Goal: Task Accomplishment & Management: Use online tool/utility

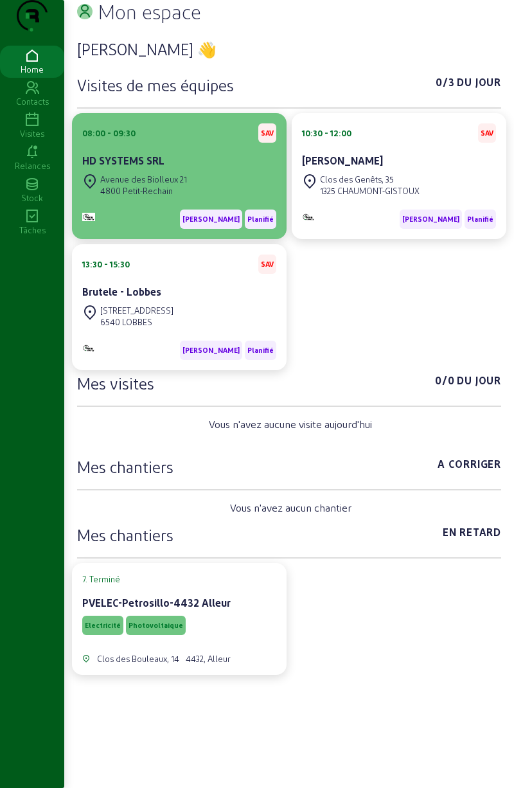
click at [208, 199] on div "Avenue des Biolleux 21 4800 Petit-Rechain" at bounding box center [179, 185] width 194 height 28
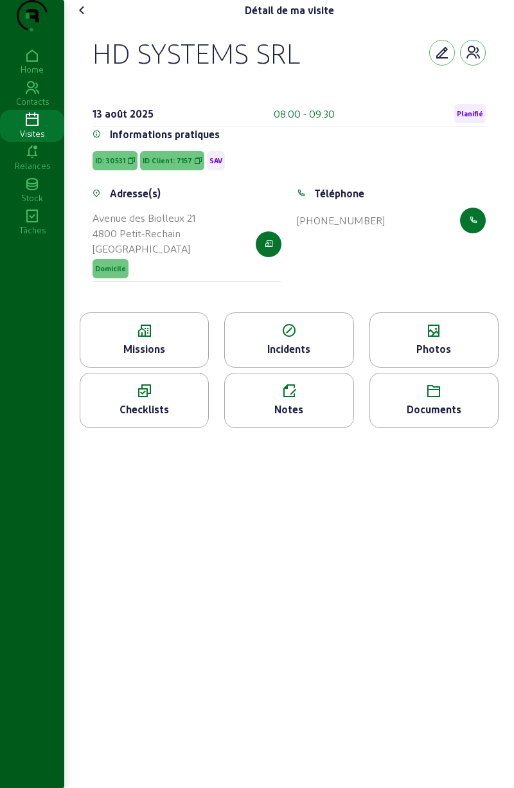
click at [470, 118] on span "Planifié" at bounding box center [470, 113] width 26 height 9
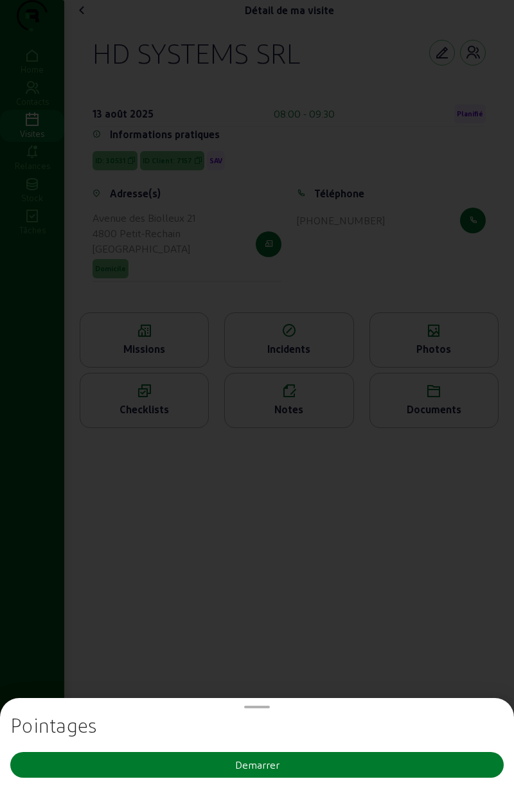
click at [346, 770] on button "Demarrer" at bounding box center [257, 765] width 494 height 26
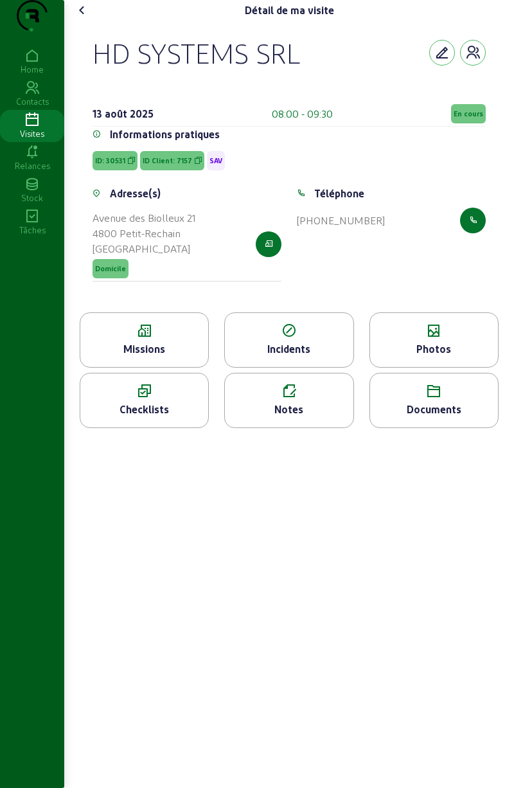
click at [82, 18] on icon at bounding box center [82, 10] width 15 height 15
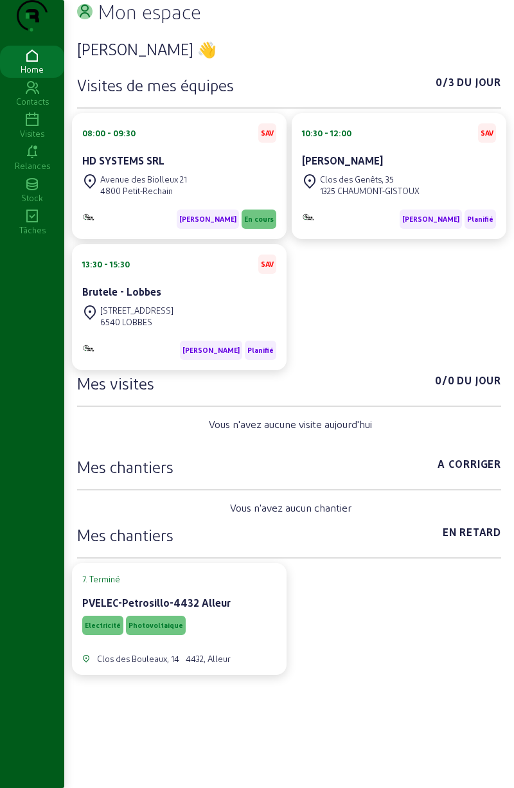
click at [22, 139] on div "Visites" at bounding box center [32, 134] width 64 height 12
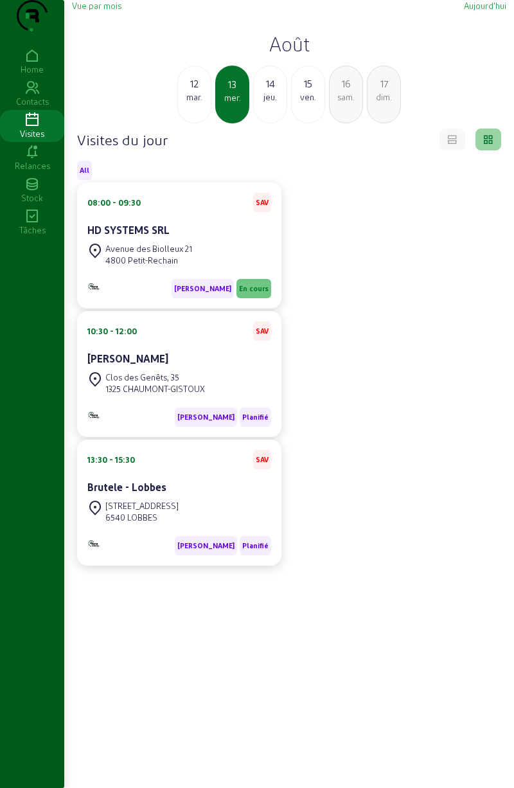
click at [192, 103] on div "mar." at bounding box center [194, 97] width 33 height 12
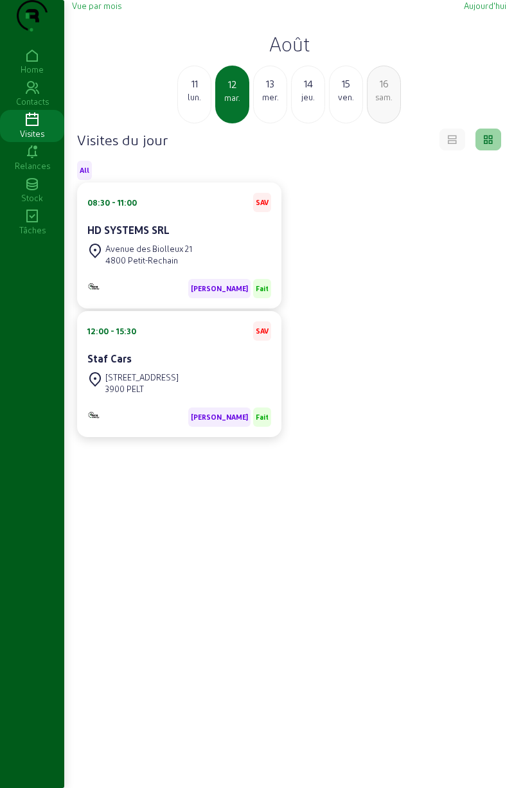
click at [189, 91] on div "11" at bounding box center [194, 83] width 33 height 15
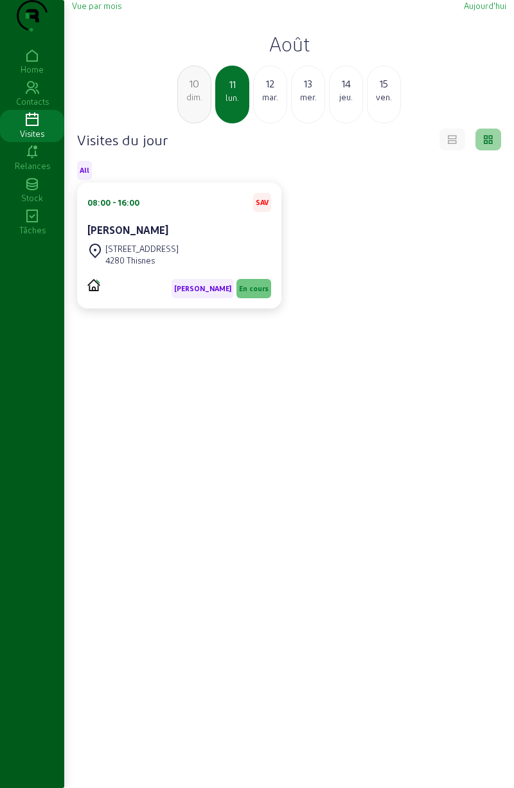
click at [189, 103] on div "dim." at bounding box center [194, 97] width 33 height 12
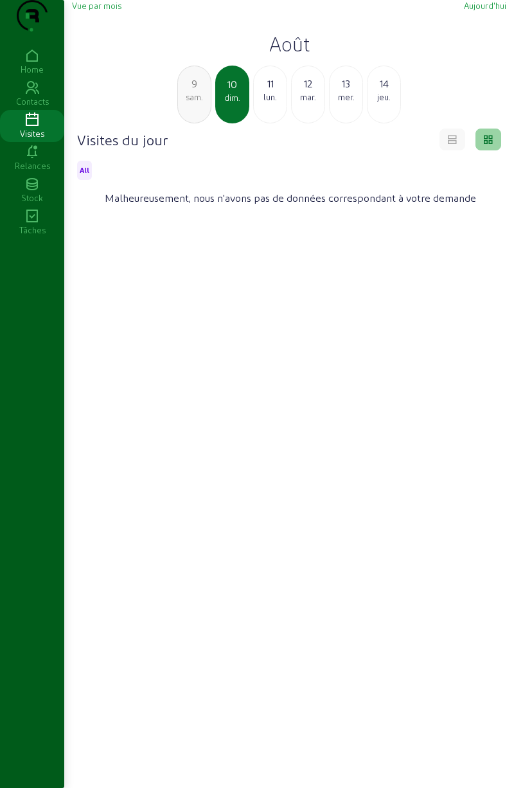
click at [194, 91] on div "9" at bounding box center [194, 83] width 33 height 15
click at [190, 91] on div "8" at bounding box center [194, 83] width 33 height 15
click at [201, 103] on div "jeu." at bounding box center [194, 97] width 33 height 12
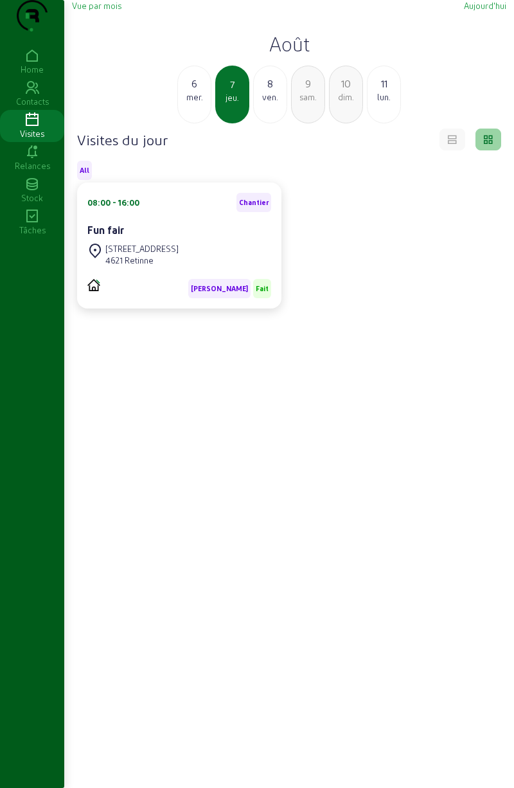
click at [188, 91] on div "6" at bounding box center [194, 83] width 33 height 15
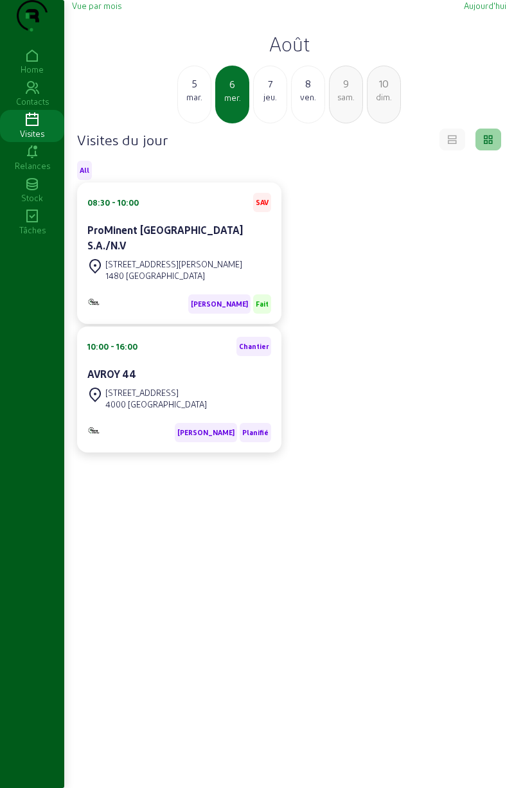
click at [190, 103] on div "mar." at bounding box center [194, 97] width 33 height 12
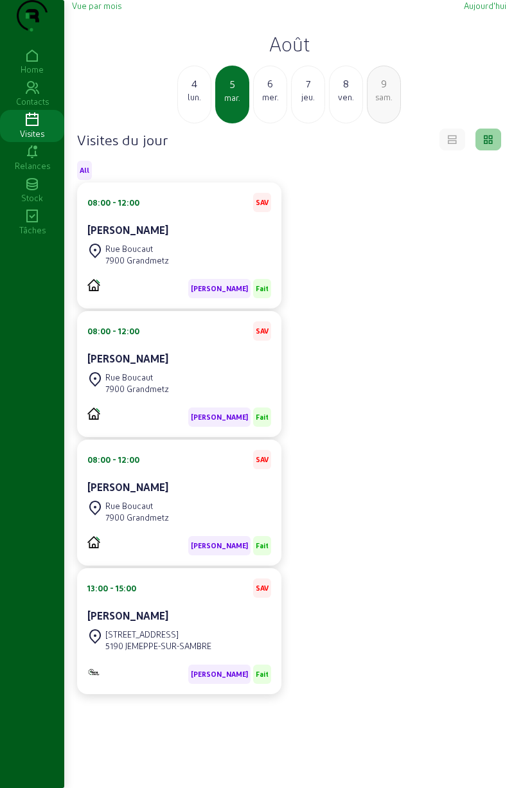
click at [204, 91] on div "4" at bounding box center [194, 83] width 33 height 15
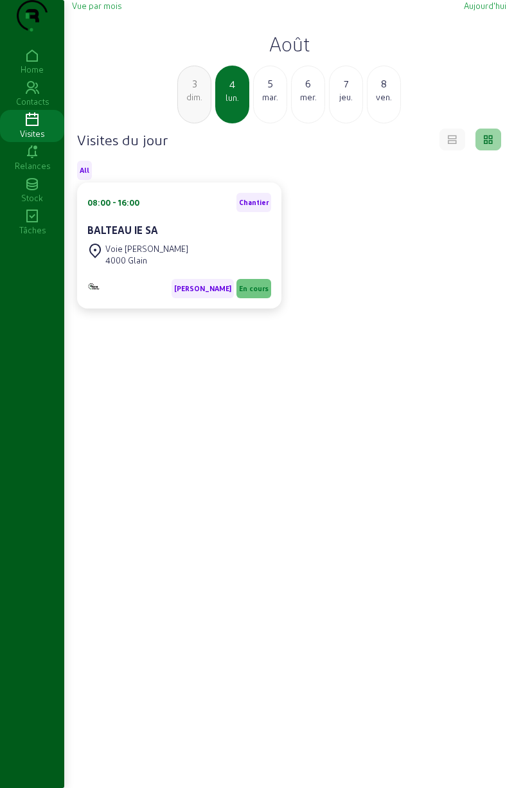
click at [190, 123] on div "3 dim." at bounding box center [194, 95] width 34 height 58
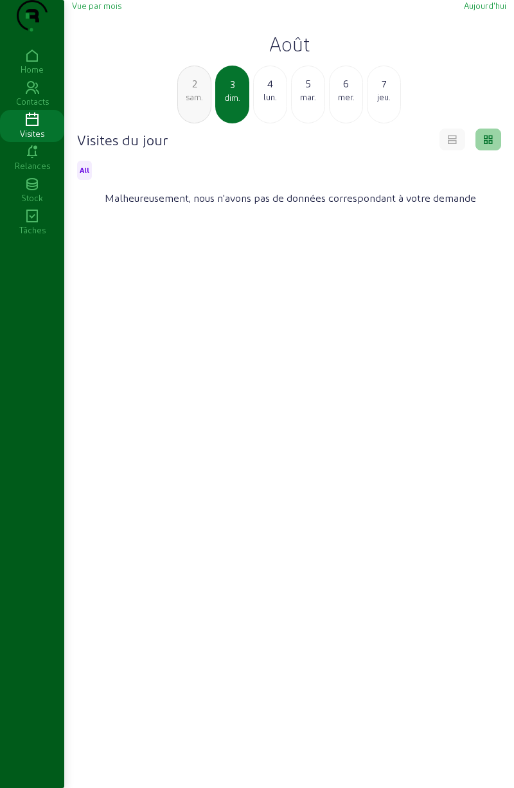
click at [189, 103] on div "sam." at bounding box center [194, 97] width 33 height 12
click at [190, 103] on div "ven." at bounding box center [194, 97] width 33 height 12
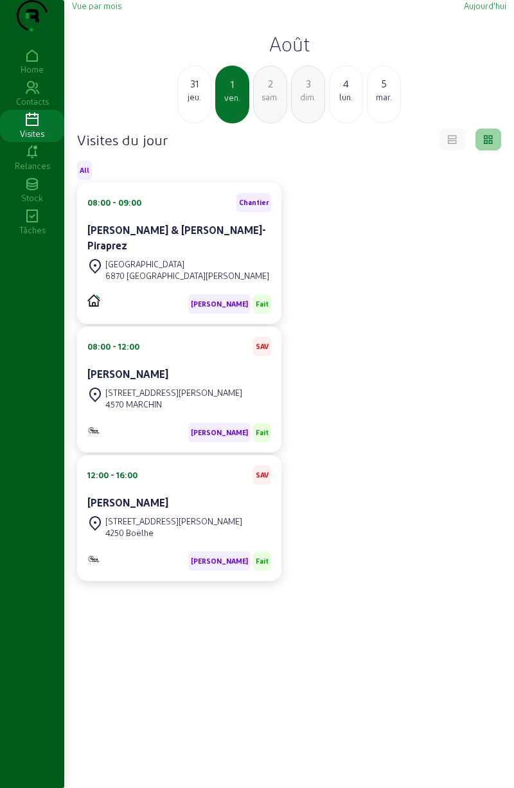
click at [188, 103] on div "jeu." at bounding box center [194, 97] width 33 height 12
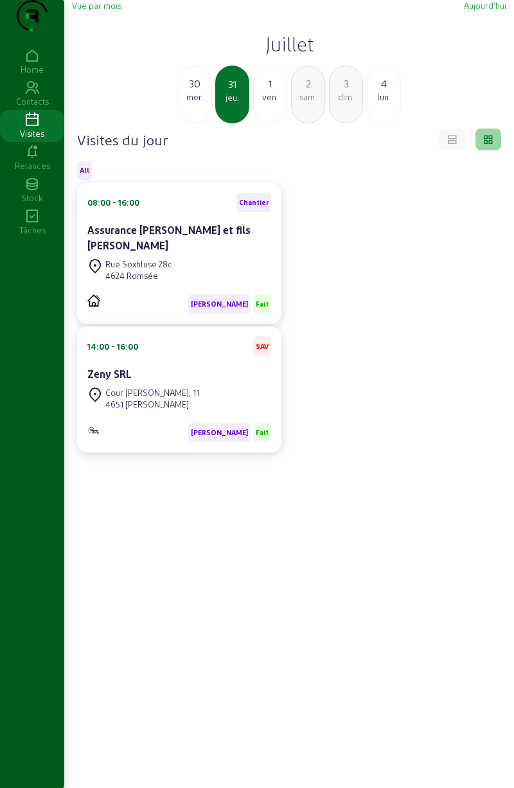
click at [192, 103] on div "mer." at bounding box center [194, 97] width 33 height 12
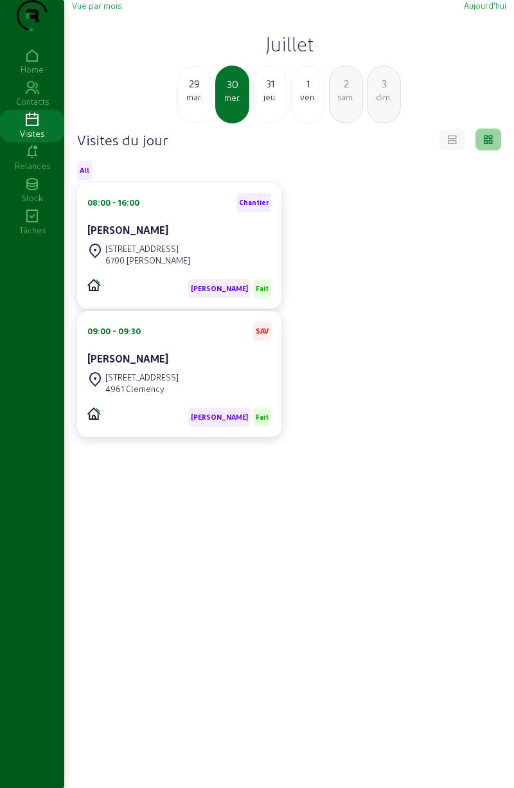
click at [203, 91] on div "29" at bounding box center [194, 83] width 33 height 15
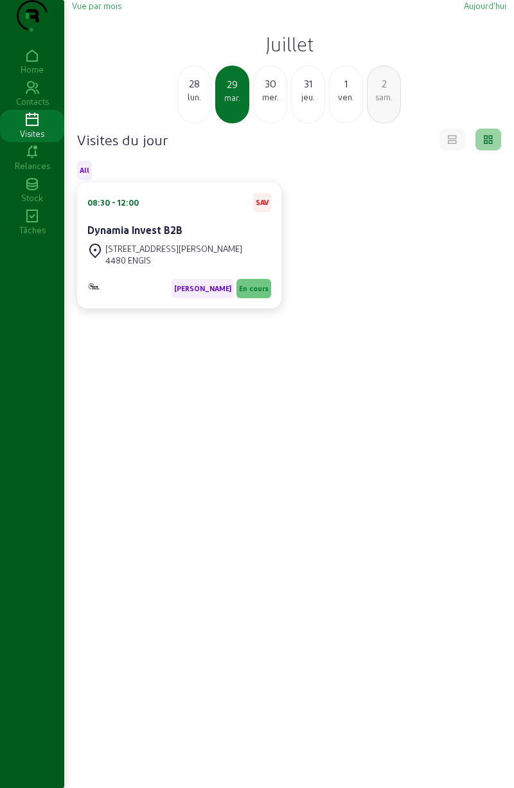
click at [185, 103] on div "lun." at bounding box center [194, 97] width 33 height 12
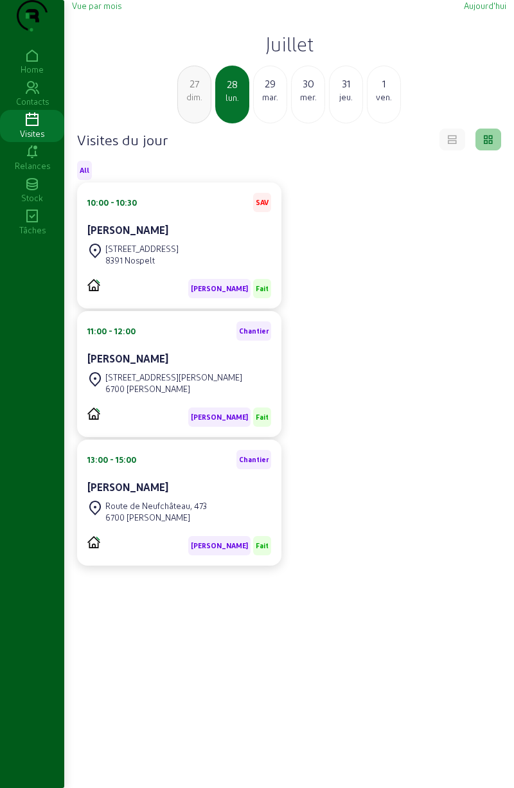
click at [258, 91] on div "29" at bounding box center [270, 83] width 33 height 15
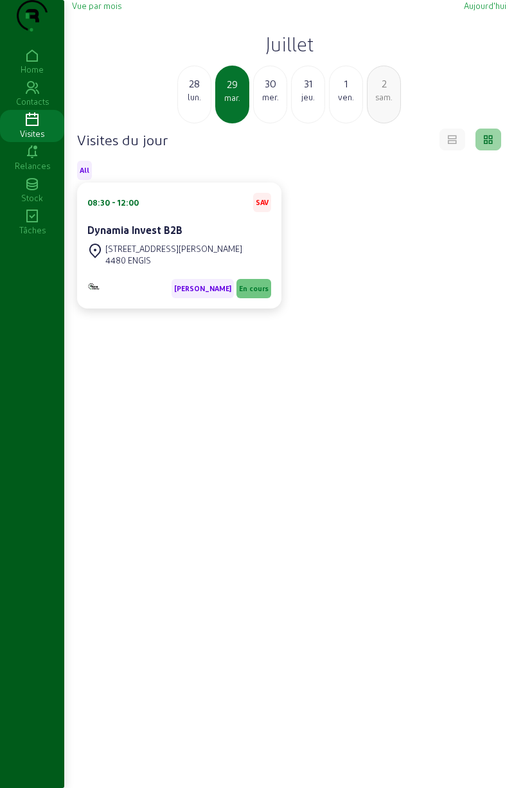
click at [264, 103] on div "mer." at bounding box center [270, 97] width 33 height 12
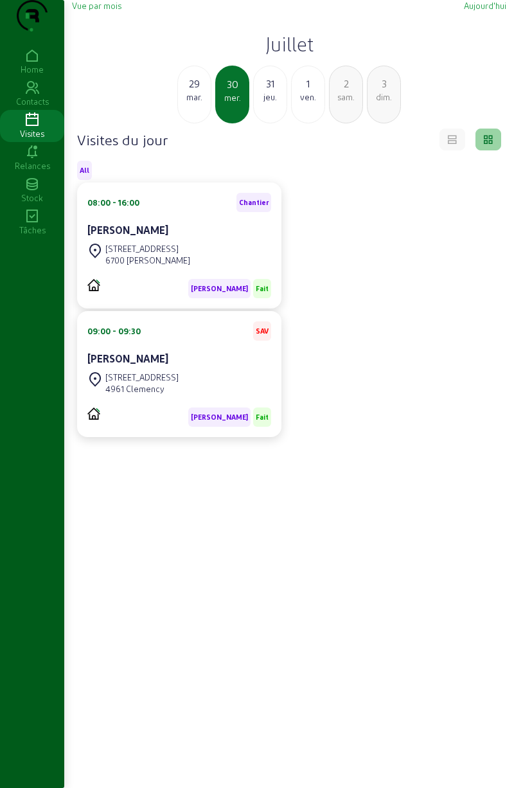
click at [195, 103] on div "mar." at bounding box center [194, 97] width 33 height 12
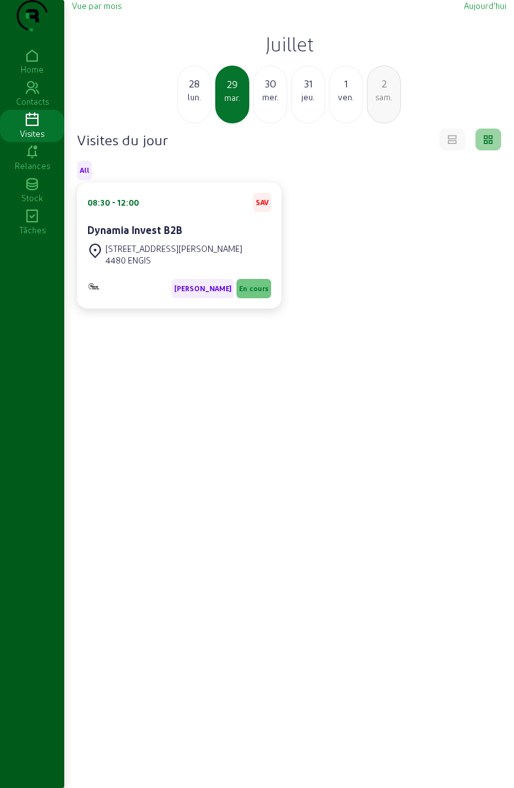
click at [194, 103] on div "lun." at bounding box center [194, 97] width 33 height 12
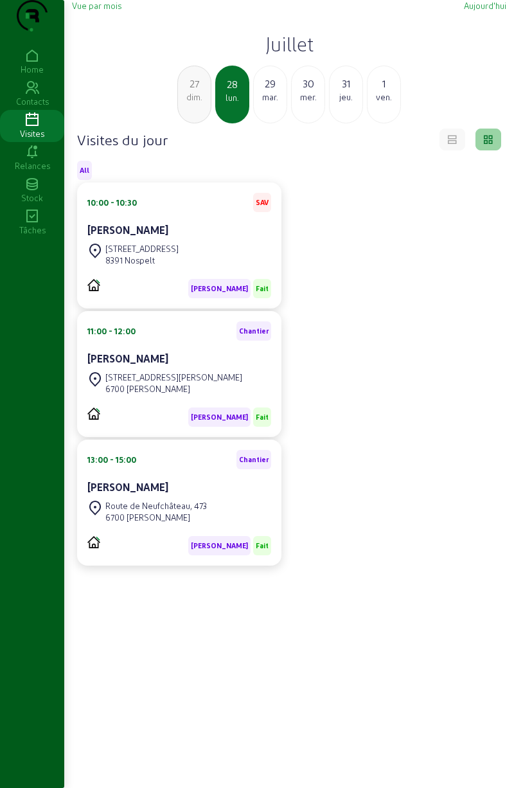
click at [190, 91] on div "27" at bounding box center [194, 83] width 33 height 15
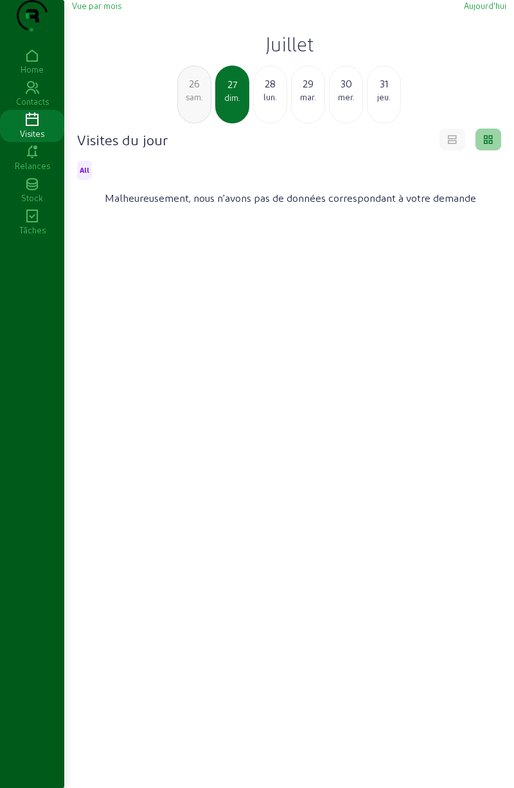
click at [190, 123] on div "26 [PERSON_NAME]." at bounding box center [194, 95] width 34 height 58
click at [192, 123] on div "25 ven." at bounding box center [194, 95] width 34 height 58
click at [193, 103] on div "jeu." at bounding box center [194, 97] width 33 height 12
click at [202, 103] on div "mer." at bounding box center [194, 97] width 33 height 12
click at [188, 123] on div "[DATE]" at bounding box center [194, 95] width 34 height 58
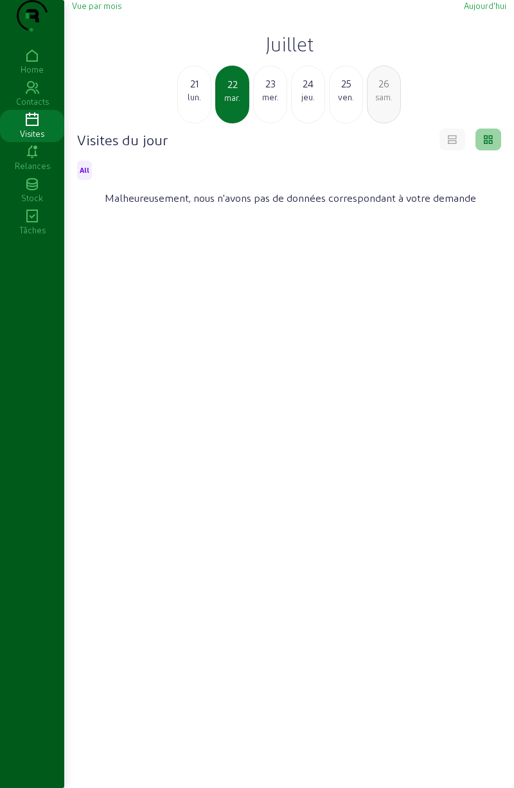
click at [197, 123] on div "21 lun." at bounding box center [194, 95] width 34 height 58
click at [188, 123] on div "20 dim." at bounding box center [194, 95] width 34 height 58
click at [191, 123] on div "19 [PERSON_NAME]." at bounding box center [194, 95] width 34 height 58
click at [262, 91] on div "20" at bounding box center [270, 83] width 33 height 15
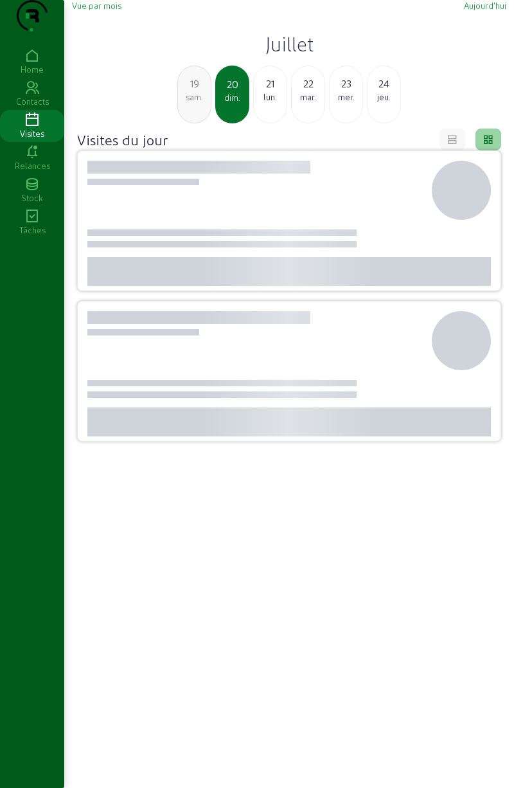
click at [267, 91] on div "21" at bounding box center [270, 83] width 33 height 15
click at [273, 91] on div "22" at bounding box center [270, 83] width 33 height 15
click at [269, 91] on div "24" at bounding box center [270, 83] width 33 height 15
click at [271, 91] on div "25" at bounding box center [270, 83] width 33 height 15
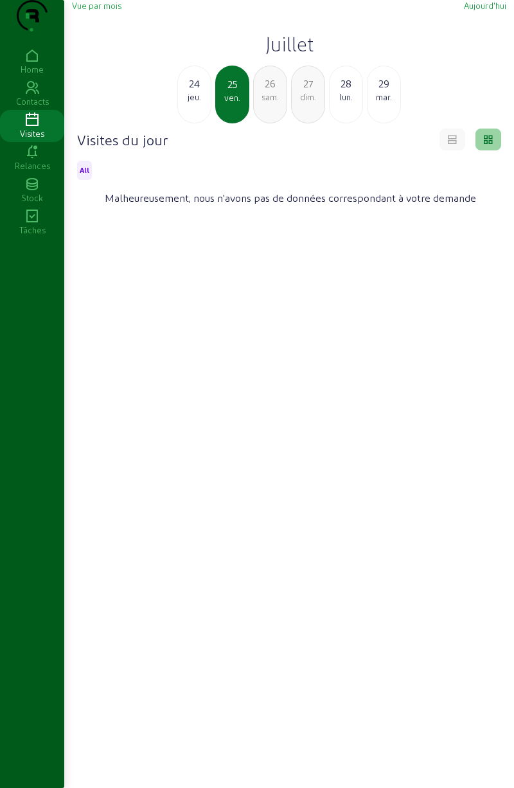
click at [270, 91] on div "26" at bounding box center [270, 83] width 33 height 15
click at [269, 91] on div "28" at bounding box center [270, 83] width 33 height 15
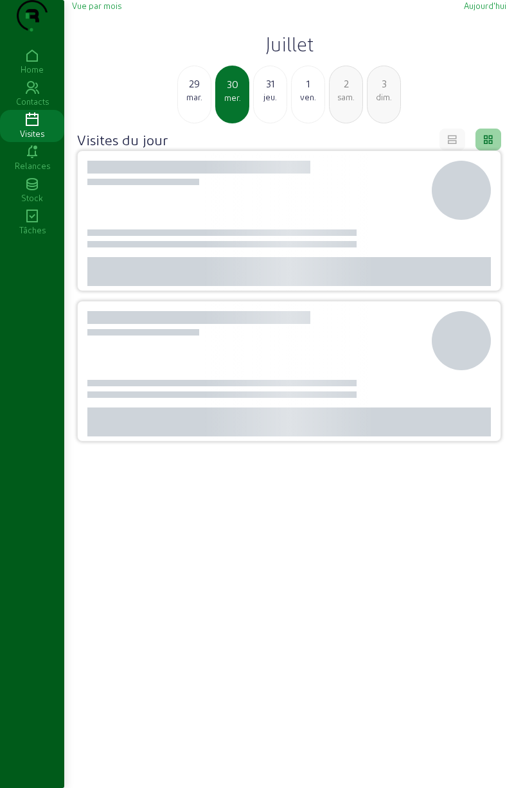
click at [266, 91] on div "31" at bounding box center [270, 83] width 33 height 15
click at [264, 91] on div "3" at bounding box center [270, 83] width 33 height 15
click at [262, 91] on div "4" at bounding box center [270, 83] width 33 height 15
click at [262, 91] on div "7" at bounding box center [270, 83] width 33 height 15
click at [261, 91] on div "8" at bounding box center [270, 83] width 33 height 15
